Goal: Navigation & Orientation: Go to known website

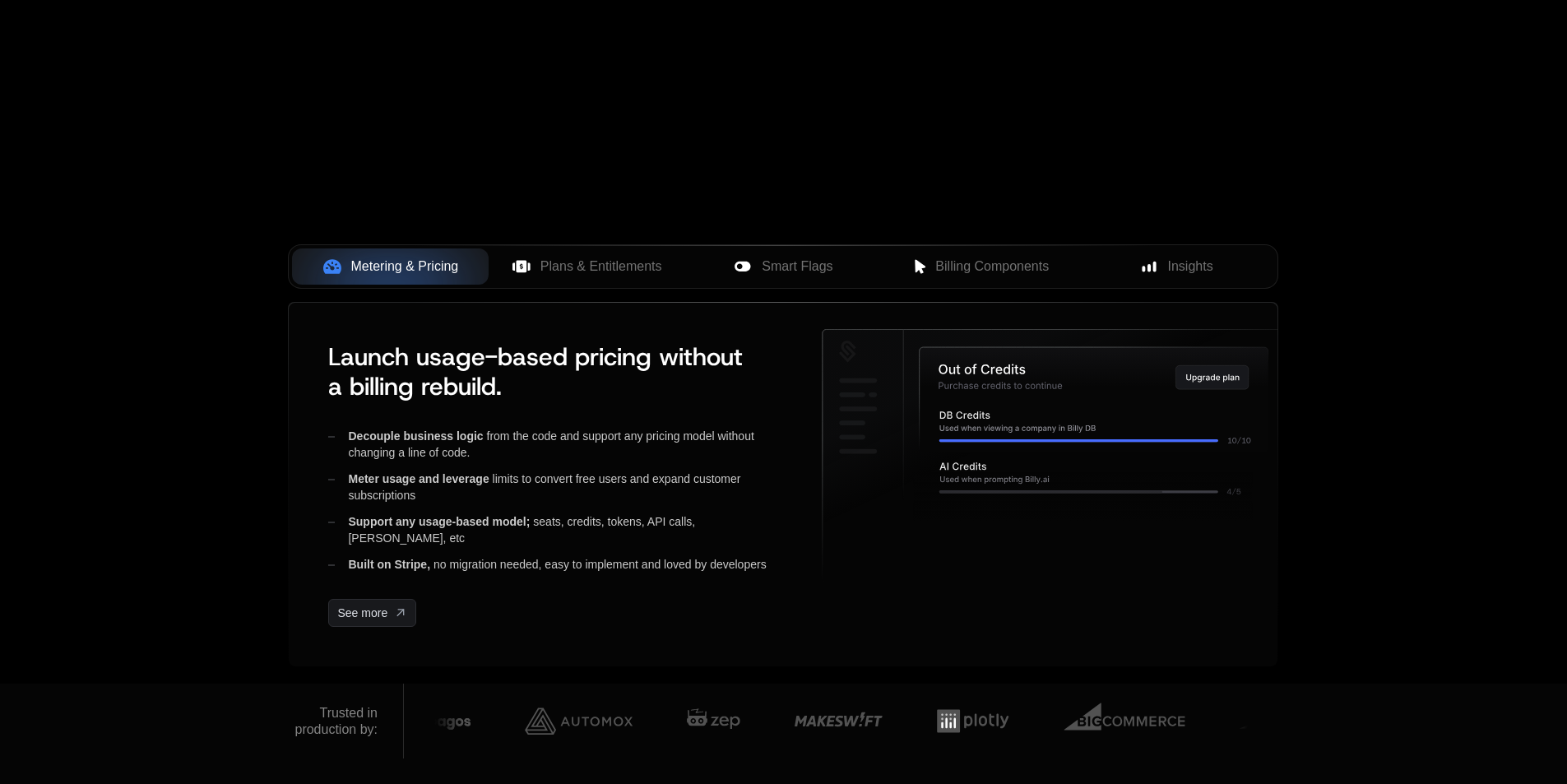
scroll to position [493, 0]
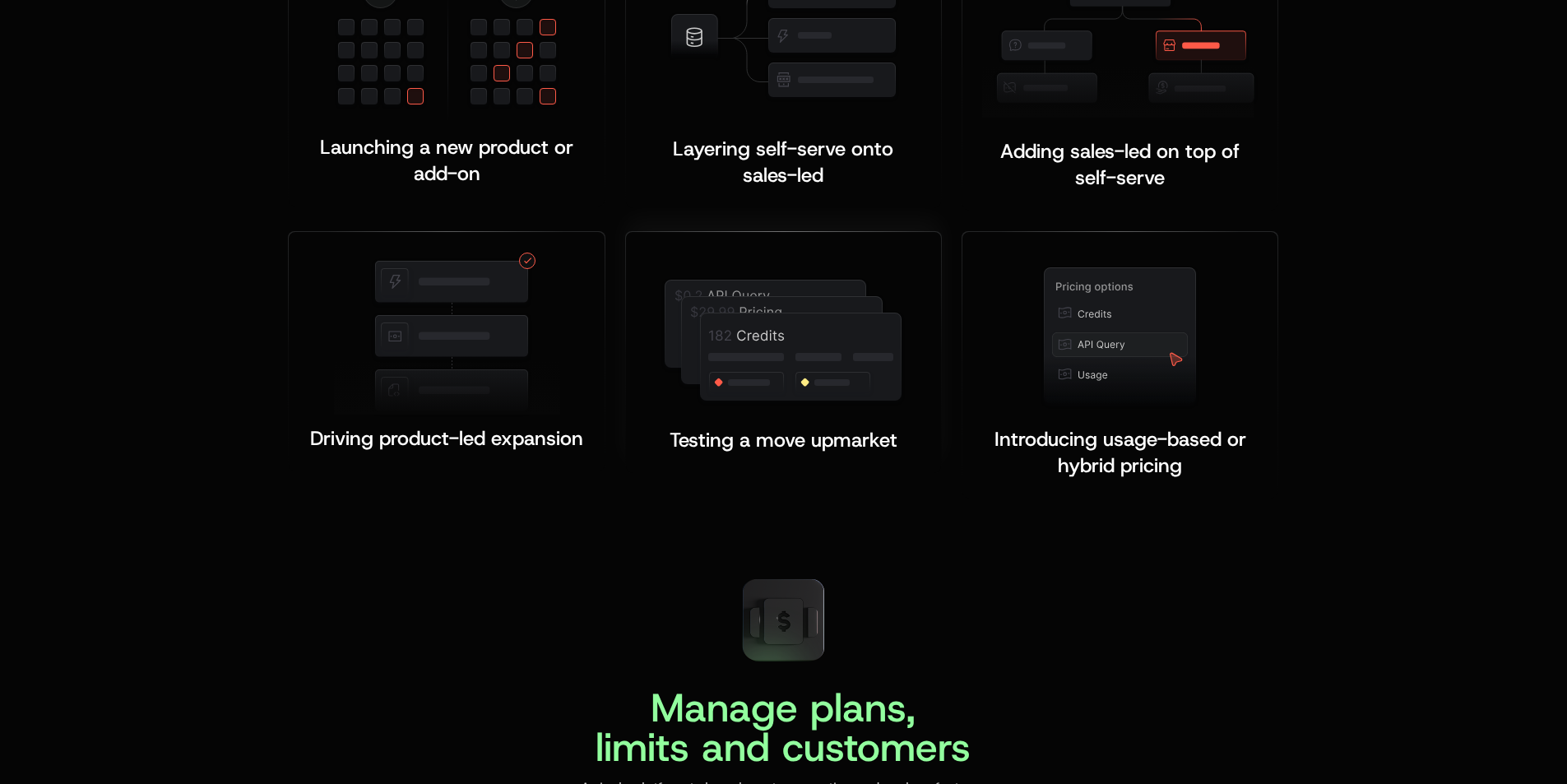
scroll to position [3453, 0]
